Goal: Information Seeking & Learning: Learn about a topic

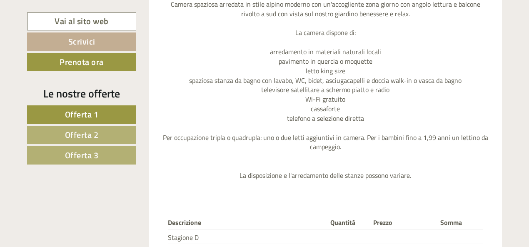
scroll to position [750, 0]
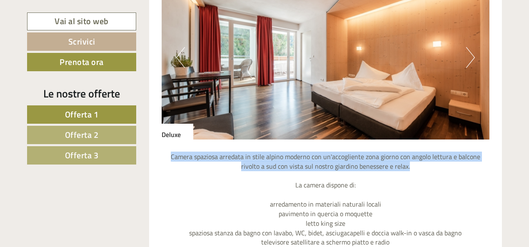
drag, startPoint x: 163, startPoint y: 160, endPoint x: 407, endPoint y: 170, distance: 244.0
click at [407, 170] on p "Camera spaziosa arredata in stile alpino moderno con un'accogliente zona giorno…" at bounding box center [326, 242] width 328 height 181
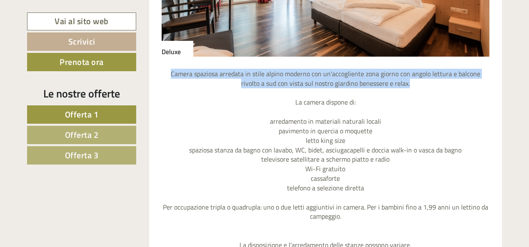
scroll to position [834, 0]
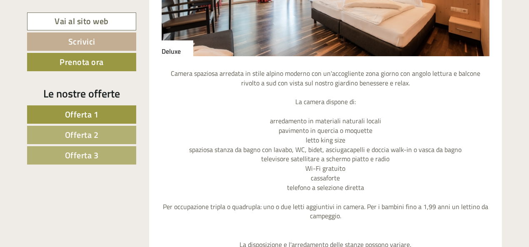
click at [419, 179] on p "Camera spaziosa arredata in stile alpino moderno con un'accogliente zona giorno…" at bounding box center [326, 159] width 328 height 181
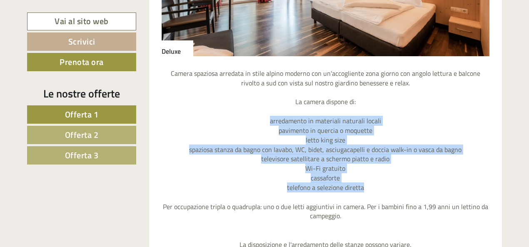
drag, startPoint x: 273, startPoint y: 121, endPoint x: 373, endPoint y: 185, distance: 119.8
click at [373, 185] on p "Camera spaziosa arredata in stile alpino moderno con un'accogliente zona giorno…" at bounding box center [326, 159] width 328 height 181
copy p "arredamento in materiali naturali locali pavimento in quercia o moquette letto …"
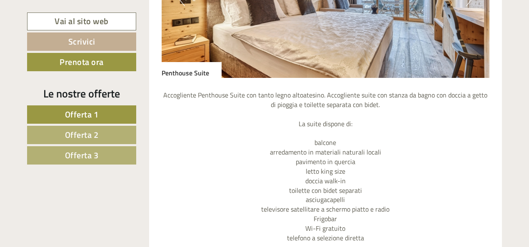
scroll to position [1542, 0]
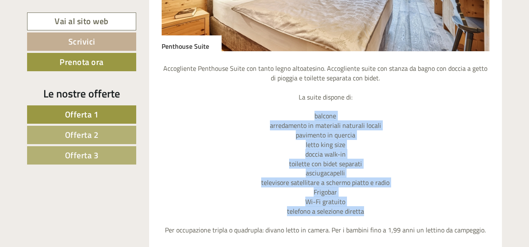
drag, startPoint x: 315, startPoint y: 115, endPoint x: 384, endPoint y: 209, distance: 116.3
click at [384, 209] on p "Accogliente Penthouse Suite con tanto legno altoatesino. Accogliente suite con …" at bounding box center [326, 164] width 328 height 200
copy p "balcone arredamento in materiali naturali locali pavimento in quercia letto kin…"
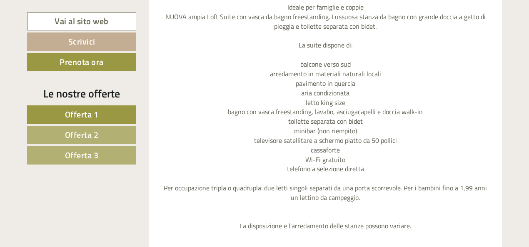
scroll to position [2334, 0]
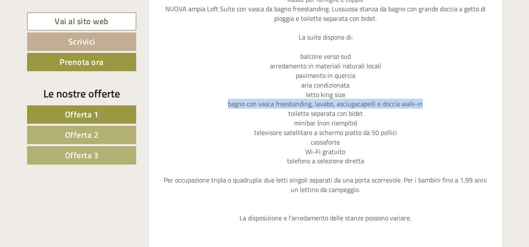
drag, startPoint x: 230, startPoint y: 103, endPoint x: 424, endPoint y: 102, distance: 193.8
click at [424, 102] on p "Ideale per famiglie e coppie NUOVA ampia Loft Suite con vasca da bagno freestan…" at bounding box center [326, 109] width 328 height 228
copy p "bagno con vasca freestanding, lavabo, asciugacapelli e doccia walk-in"
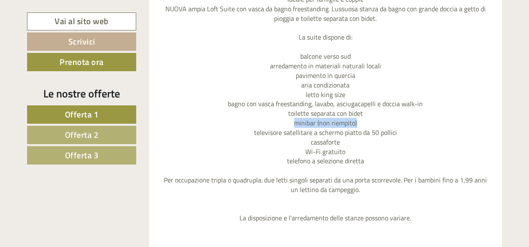
drag, startPoint x: 295, startPoint y: 122, endPoint x: 361, endPoint y: 119, distance: 65.9
click at [361, 119] on p "Ideale per famiglie e coppie NUOVA ampia Loft Suite con vasca da bagno freestan…" at bounding box center [326, 109] width 328 height 228
copy p "minibar (non riempito)"
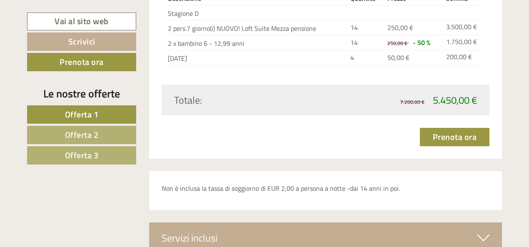
scroll to position [2584, 0]
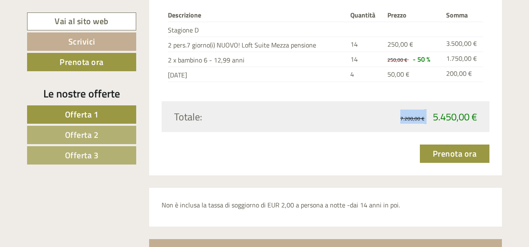
drag, startPoint x: 433, startPoint y: 115, endPoint x: 479, endPoint y: 113, distance: 45.9
click at [479, 113] on div "7.200,00 € 5.450,00 €" at bounding box center [404, 117] width 158 height 14
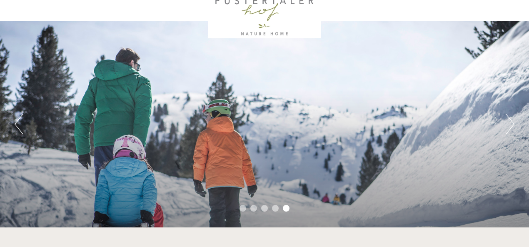
scroll to position [0, 0]
